Goal: Check status

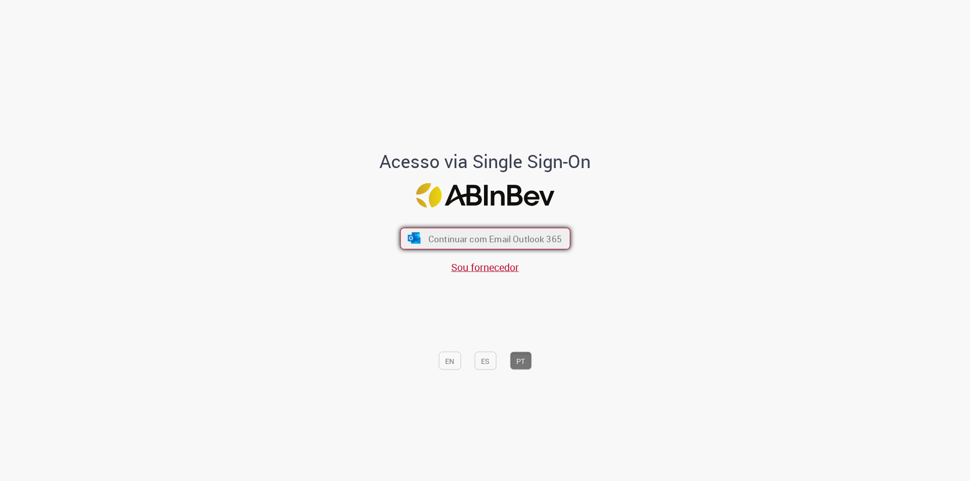
click at [487, 239] on font "Continuar com Email Outlook 365" at bounding box center [494, 239] width 133 height 12
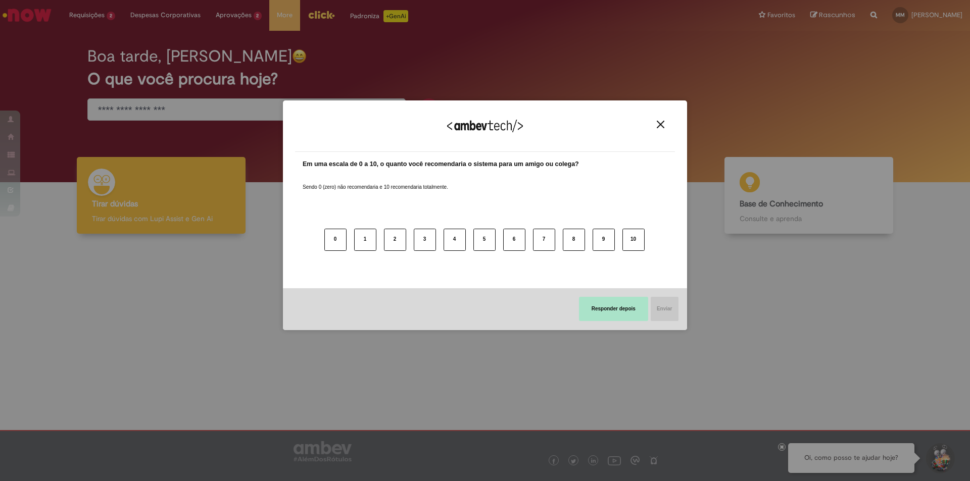
click at [628, 304] on button "Responder depois" at bounding box center [613, 309] width 69 height 24
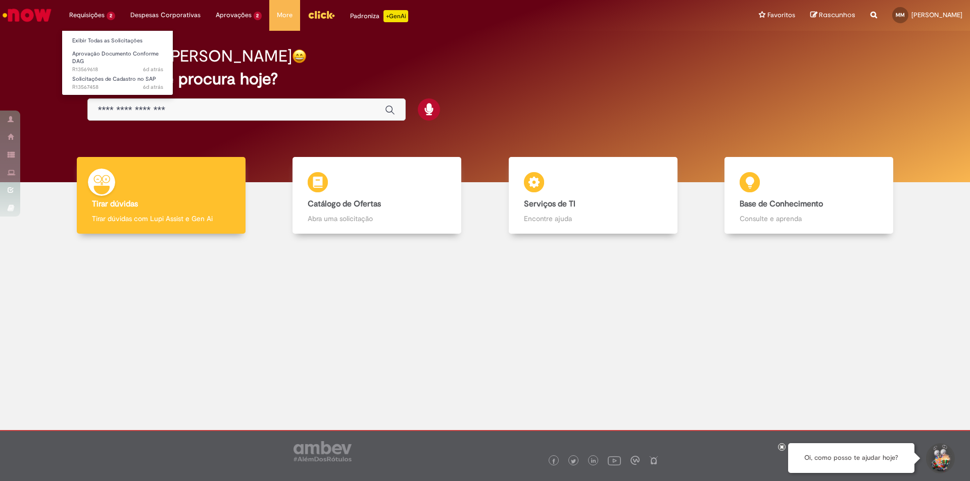
click at [86, 14] on li "Requisições 2 Exibir Todas as Solicitações Aprovação Documento Conforme DAG 6d …" at bounding box center [92, 15] width 61 height 30
click at [92, 39] on link "Exibir Todas as Solicitações" at bounding box center [117, 40] width 111 height 11
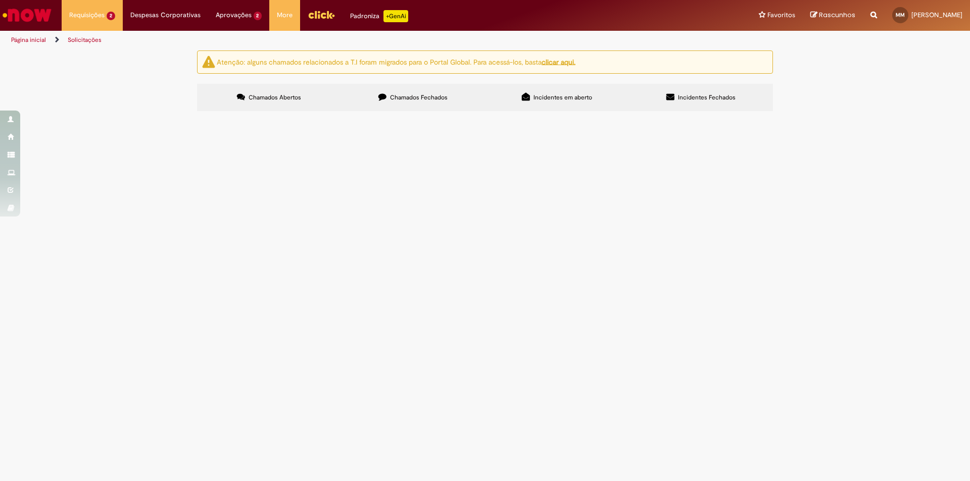
click at [0, 0] on span "Aprovação Documento Conforme DAG" at bounding box center [0, 0] width 0 height 0
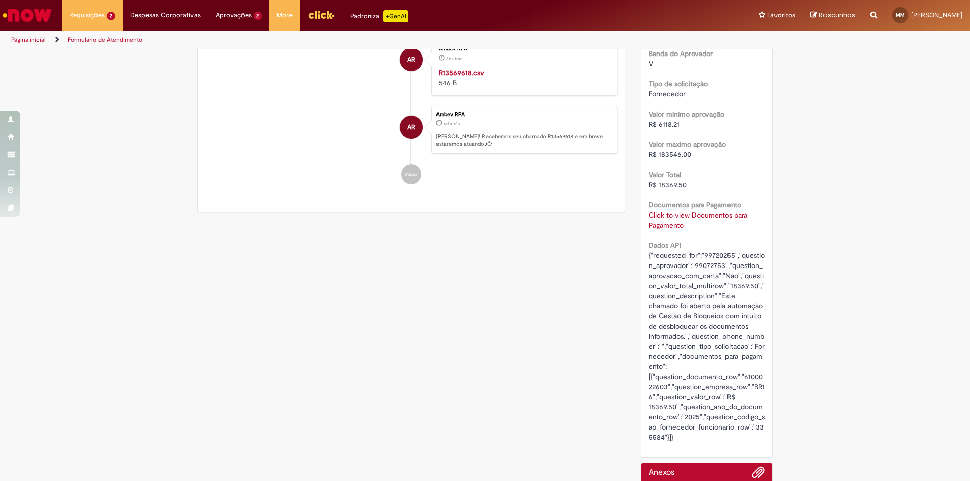
scroll to position [303, 0]
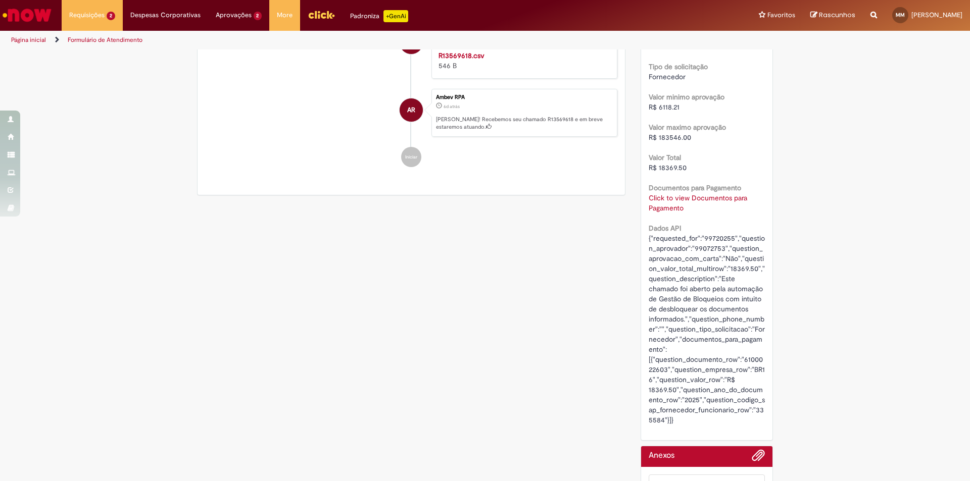
click at [671, 200] on link "Click to view Documentos para Pagamento" at bounding box center [697, 202] width 98 height 19
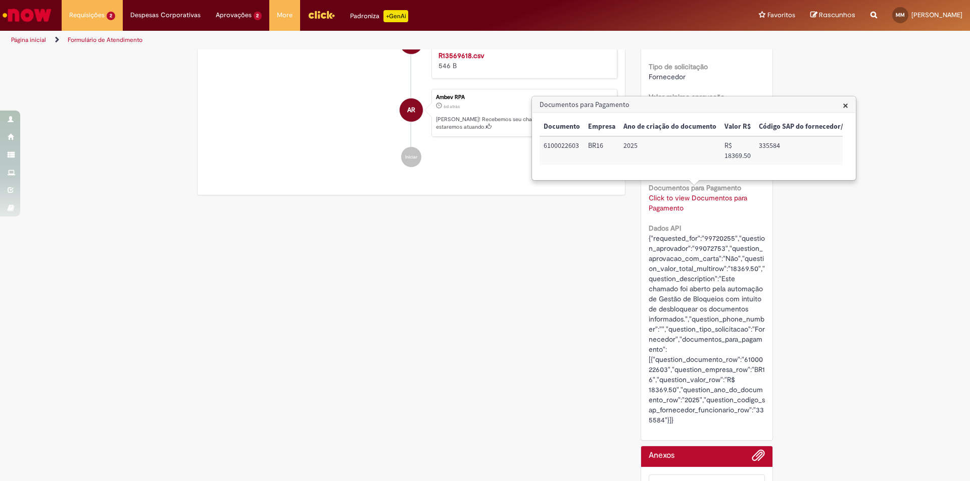
click at [529, 274] on div "Verificar Código de Barras Aguardando Aprovação Aguardando atendimento Em andam…" at bounding box center [484, 169] width 591 height 845
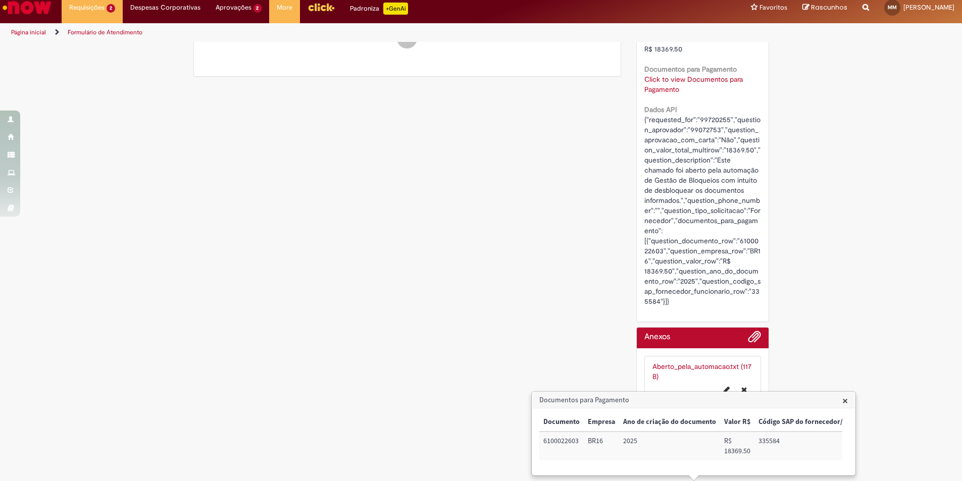
scroll to position [15, 0]
click at [681, 362] on link "Aberto_pela_automacao.txt (117 B)" at bounding box center [701, 371] width 99 height 19
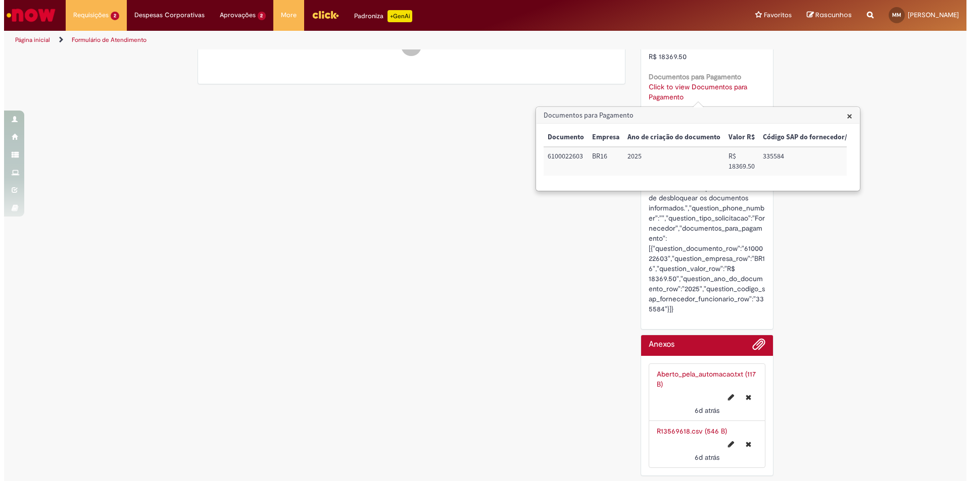
scroll to position [0, 0]
click at [844, 115] on span "×" at bounding box center [845, 116] width 6 height 14
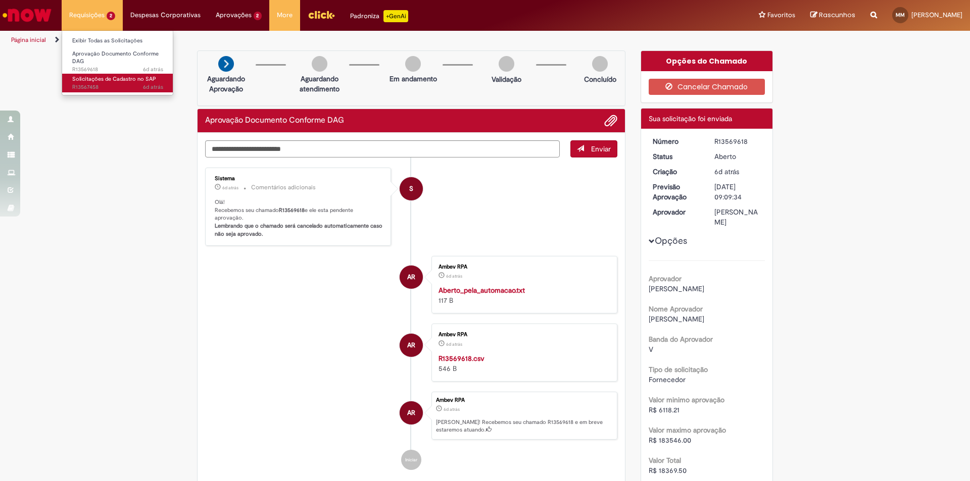
click at [88, 76] on span "Solicitações de Cadastro no SAP" at bounding box center [114, 79] width 84 height 8
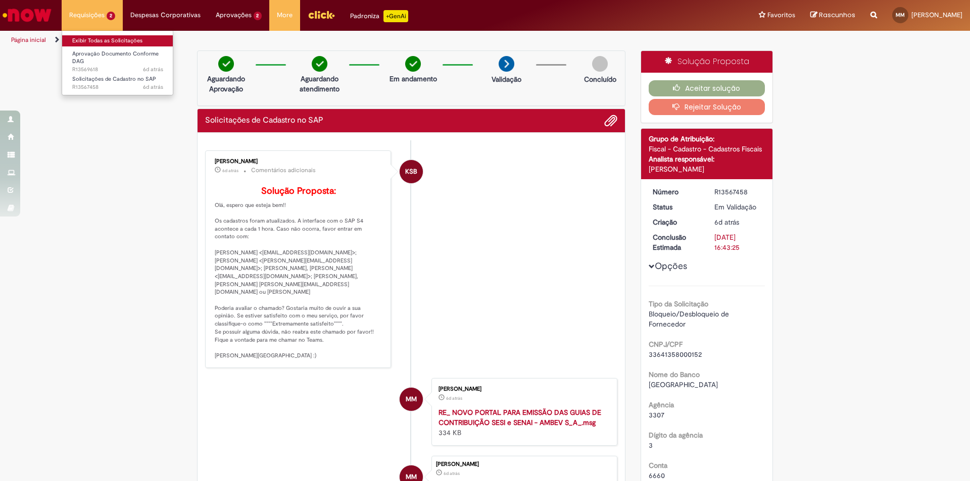
click at [97, 42] on link "Exibir Todas as Solicitações" at bounding box center [117, 40] width 111 height 11
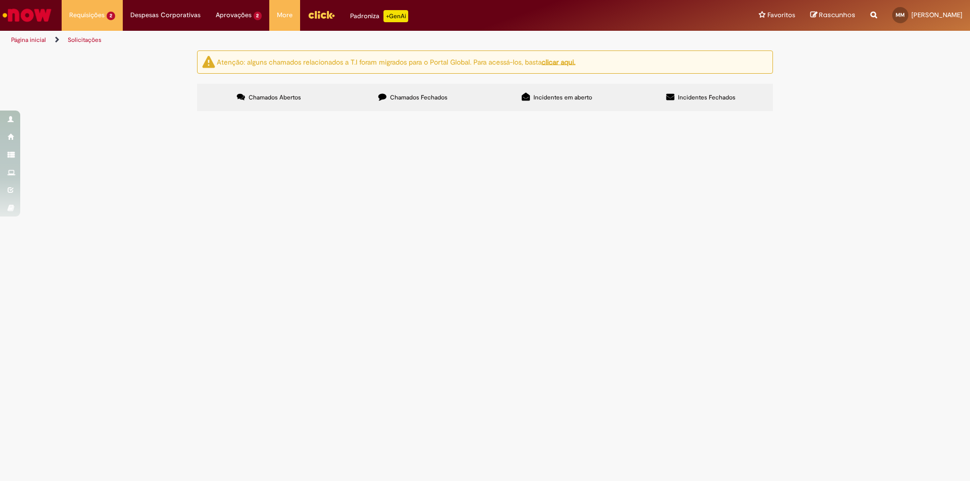
click at [0, 0] on span "Aprovação Documento Conforme DAG" at bounding box center [0, 0] width 0 height 0
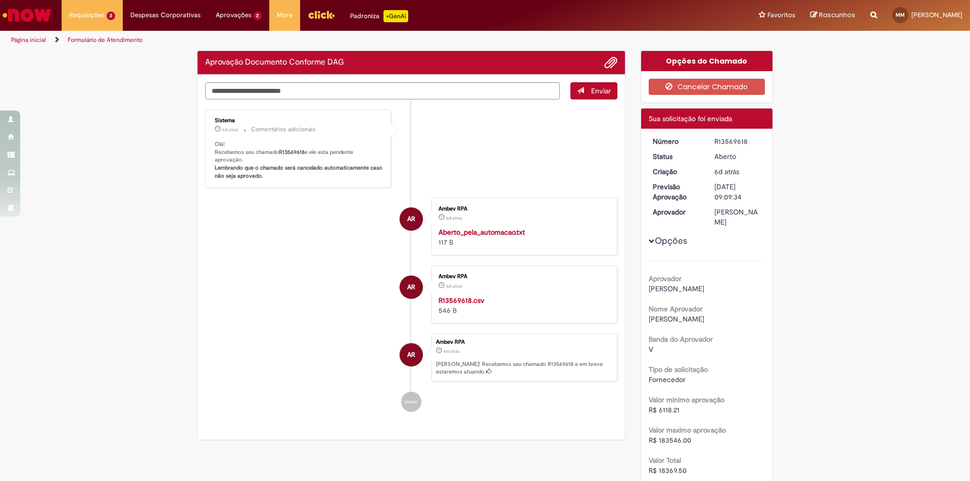
click at [288, 178] on p "Olá! Recebemos seu chamado R13569618 e ele esta pendente aprovação. Lembrando q…" at bounding box center [299, 160] width 168 height 40
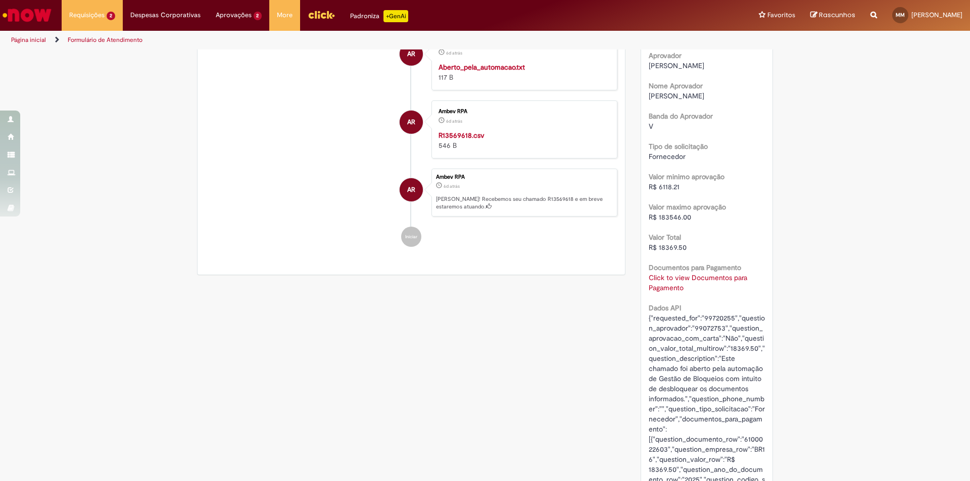
scroll to position [253, 0]
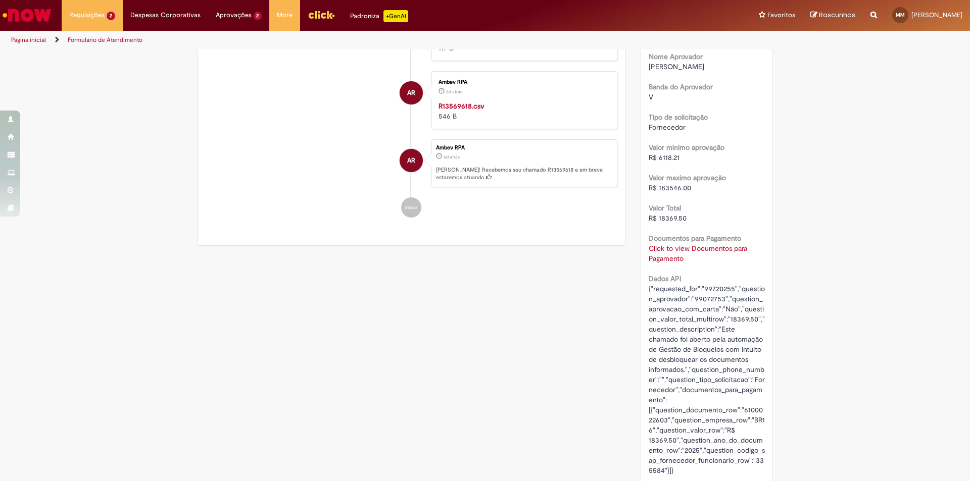
click at [677, 248] on link "Click to view Documentos para Pagamento" at bounding box center [697, 253] width 98 height 19
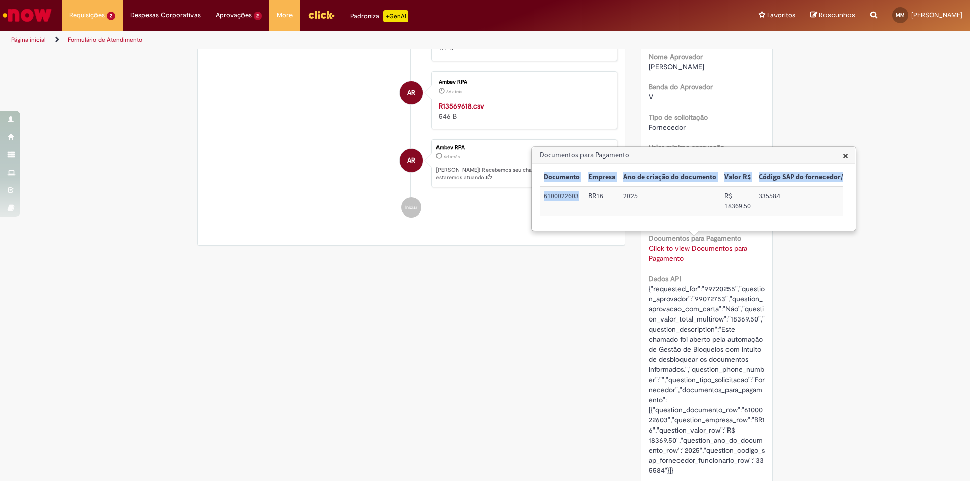
drag, startPoint x: 580, startPoint y: 197, endPoint x: 537, endPoint y: 200, distance: 43.1
click at [537, 200] on div "× Documento Empresa Ano de criação do documento Valor R$ Código SAP do forneced…" at bounding box center [693, 197] width 323 height 67
click at [843, 153] on span "×" at bounding box center [845, 155] width 6 height 14
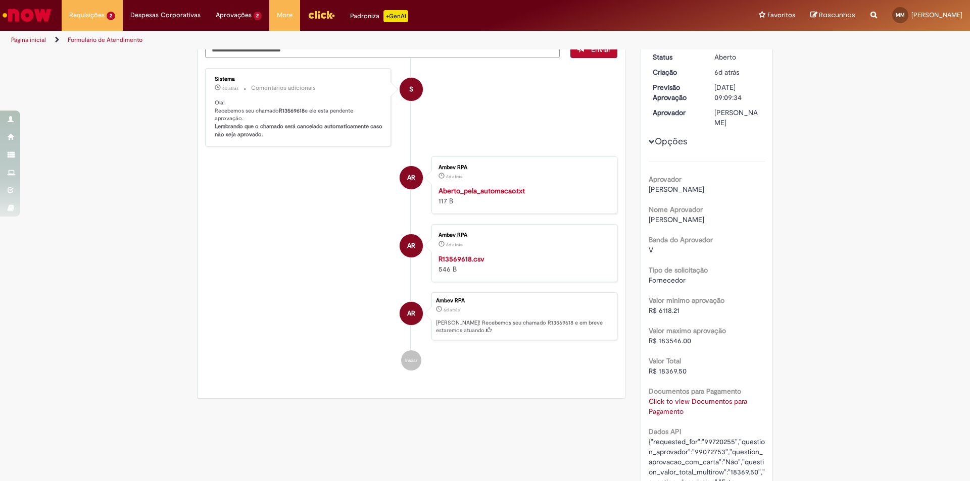
scroll to position [0, 0]
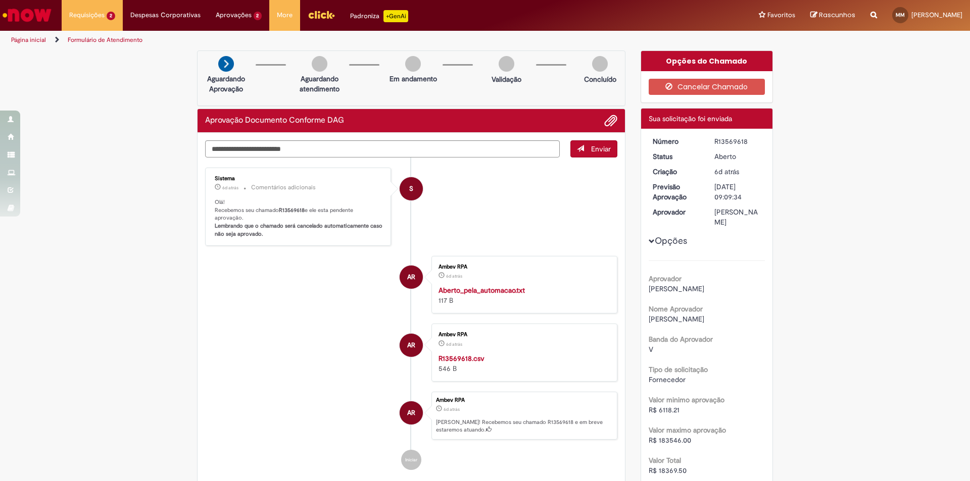
click at [31, 41] on link "Página inicial" at bounding box center [28, 40] width 35 height 8
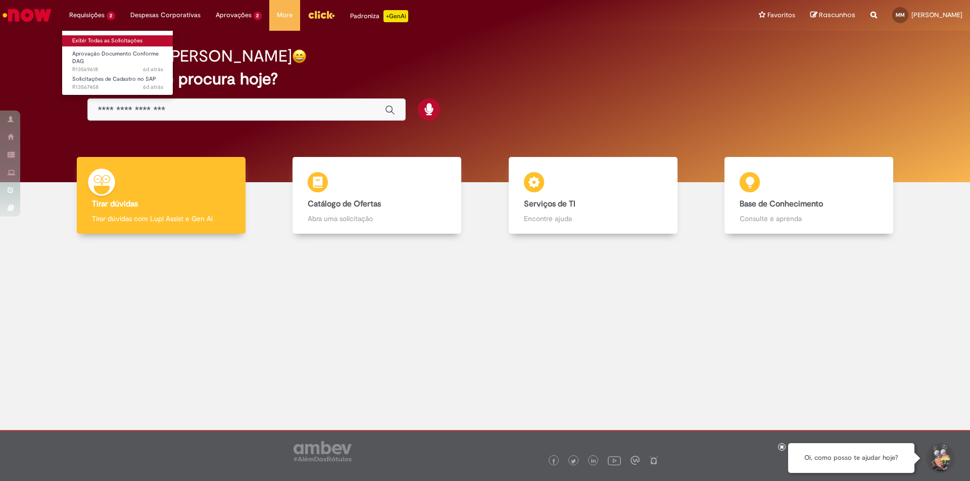
click at [93, 37] on link "Exibir Todas as Solicitações" at bounding box center [117, 40] width 111 height 11
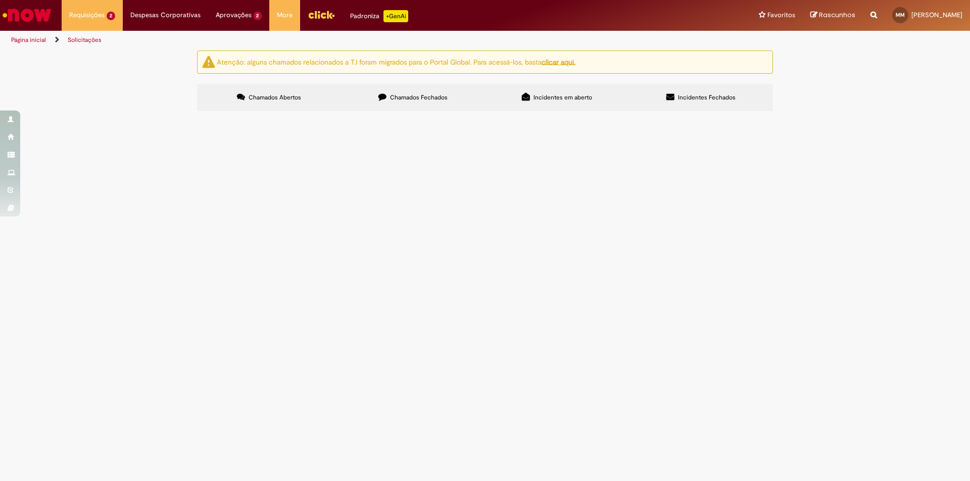
click at [574, 97] on span "Incidentes em aberto" at bounding box center [562, 97] width 59 height 8
click at [715, 97] on span "Incidentes Fechados" at bounding box center [707, 97] width 58 height 8
click at [568, 97] on span "Incidentes em aberto" at bounding box center [562, 97] width 59 height 8
click at [405, 96] on span "Chamados Fechados" at bounding box center [419, 97] width 58 height 8
click at [272, 96] on span "Chamados Abertos" at bounding box center [274, 97] width 53 height 8
